Goal: Transaction & Acquisition: Book appointment/travel/reservation

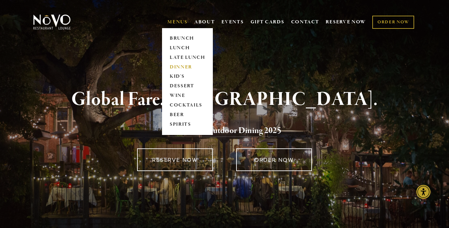
click at [186, 65] on link "DINNER" at bounding box center [187, 67] width 40 height 10
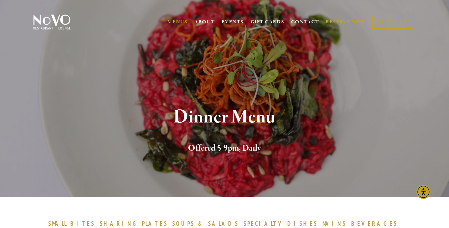
click at [348, 20] on link "RESERVE NOW" at bounding box center [346, 22] width 40 height 12
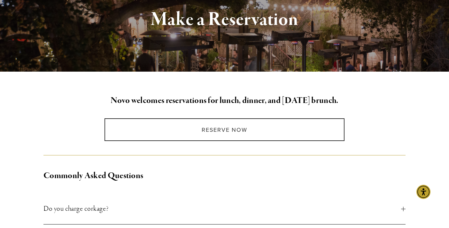
scroll to position [98, 0]
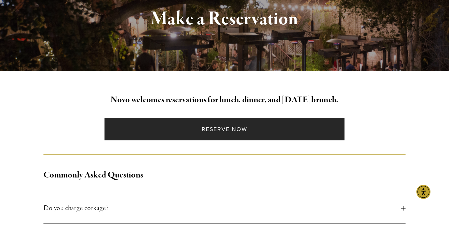
click at [232, 133] on link "Reserve Now" at bounding box center [225, 129] width 240 height 23
